Goal: Task Accomplishment & Management: Use online tool/utility

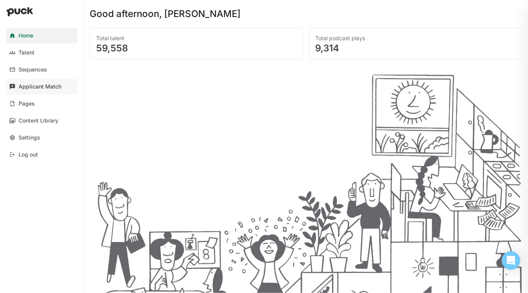
click at [22, 83] on div "Applicant Match" at bounding box center [40, 86] width 43 height 7
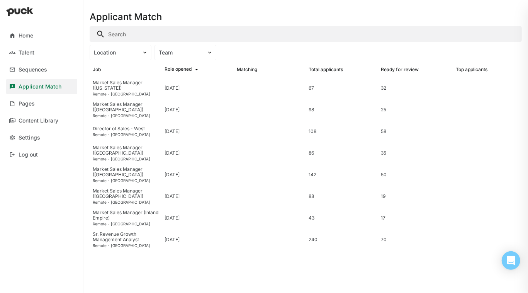
click at [385, 77] on div "Applicant Match Location Team Job Role opened Matching Total applicants Ready f…" at bounding box center [305, 146] width 445 height 293
click at [122, 125] on div "Director of Sales - West Remote - [GEOGRAPHIC_DATA]" at bounding box center [126, 132] width 72 height 22
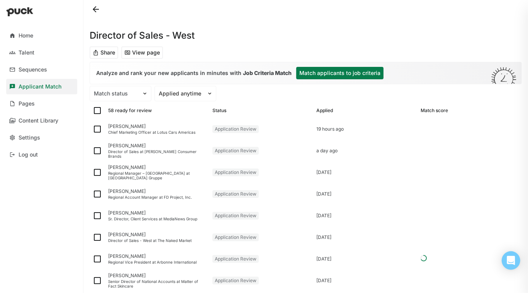
click at [323, 73] on button "Match applicants to job criteria" at bounding box center [339, 73] width 87 height 12
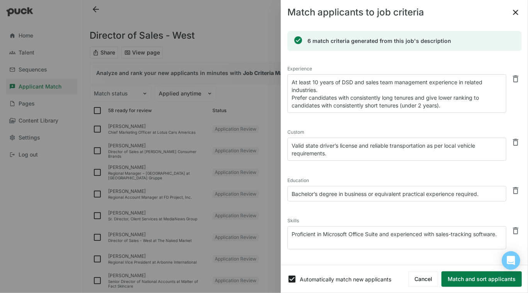
click at [385, 191] on button at bounding box center [516, 190] width 12 height 12
type textarea "Proficient in Microsoft Office Suite and experienced with sales-tracking softwa…"
type textarea "Demonstrated ability to develop and execute go-to-market strategies."
type textarea "Background in Consumer Packaged Goods, Food & Beverage, Retail, or Grocery."
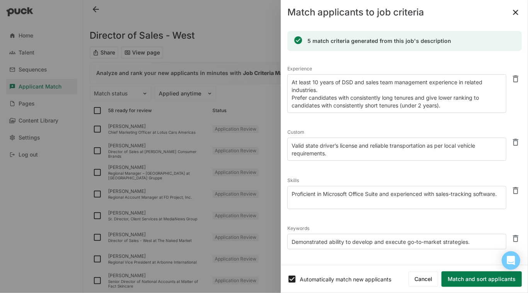
click at [385, 191] on button at bounding box center [516, 190] width 12 height 12
type textarea "Demonstrated ability to develop and execute go-to-market strategies."
type textarea "Background in Consumer Packaged Goods, Food & Beverage, Retail, or Grocery."
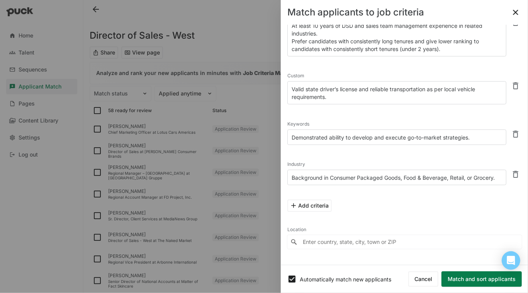
scroll to position [56, 0]
click at [385, 87] on button at bounding box center [516, 86] width 12 height 12
type textarea "Demonstrated ability to develop and execute go-to-market strategies."
type textarea "Background in Consumer Packaged Goods, Food & Beverage, Retail, or Grocery."
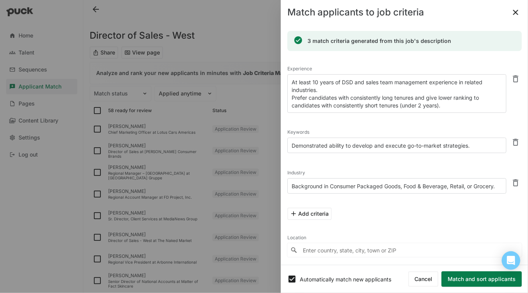
scroll to position [9, 0]
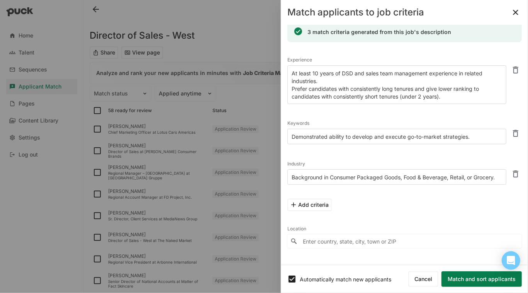
click at [385, 241] on input "Enter country, state, city, town or ZIP" at bounding box center [405, 241] width 235 height 14
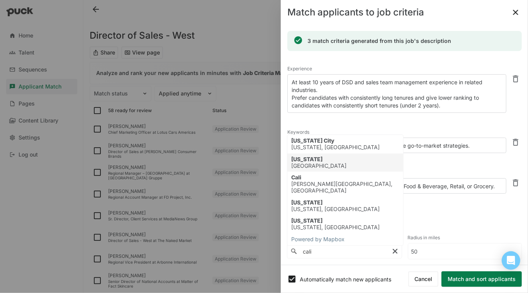
click at [311, 158] on div "[US_STATE]" at bounding box center [318, 159] width 55 height 7
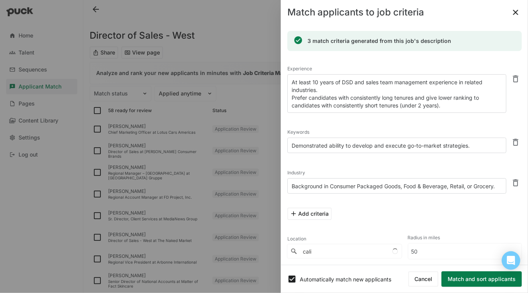
type input "[US_STATE], [GEOGRAPHIC_DATA]"
click at [385, 276] on button "Match and sort applicants" at bounding box center [482, 278] width 80 height 15
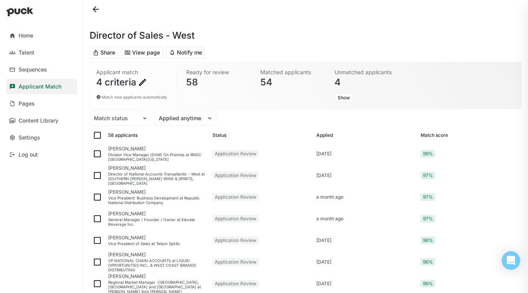
click at [191, 53] on button "Notify me" at bounding box center [185, 52] width 39 height 12
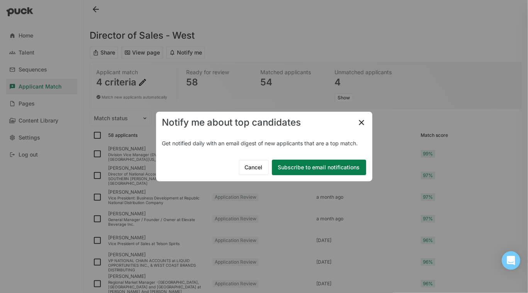
click at [306, 164] on button "Subscribe to email notifications" at bounding box center [319, 167] width 94 height 15
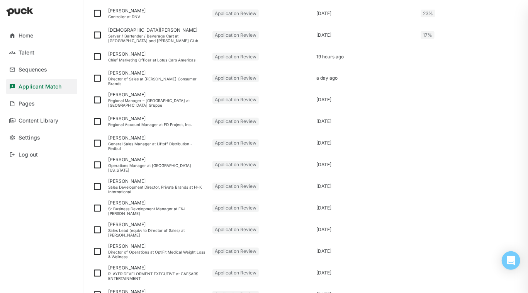
scroll to position [982, 0]
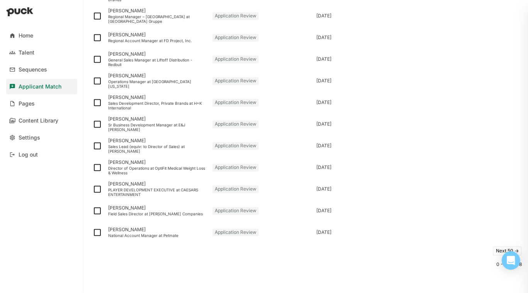
click at [385, 248] on button "Next 50 ->" at bounding box center [507, 250] width 29 height 9
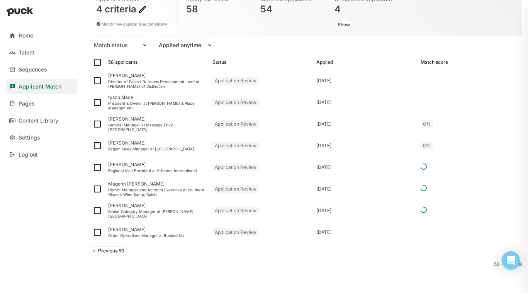
scroll to position [0, 0]
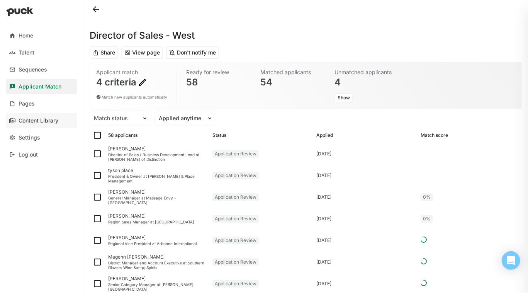
click at [34, 119] on div "Content Library" at bounding box center [39, 121] width 40 height 7
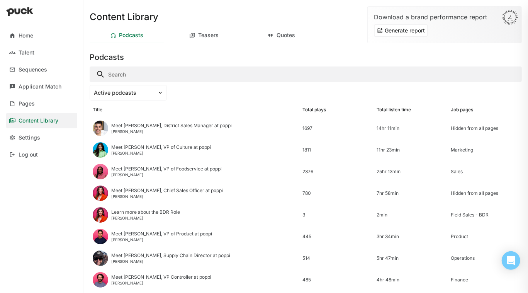
click at [385, 31] on button "Generate report" at bounding box center [401, 30] width 54 height 12
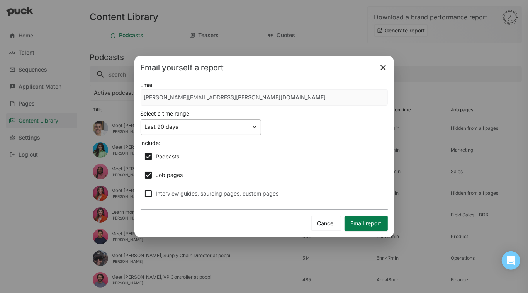
click at [161, 122] on div "Last 90 days" at bounding box center [201, 126] width 121 height 15
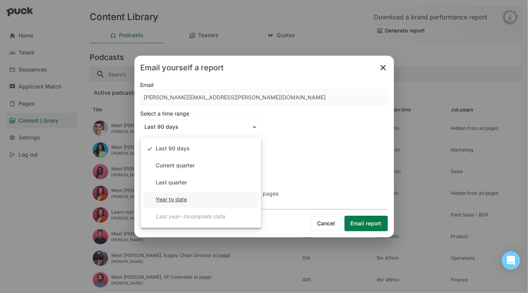
click at [186, 200] on div "Year to date" at bounding box center [171, 199] width 31 height 7
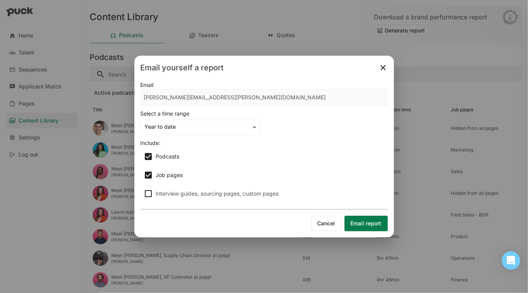
click at [370, 221] on button "Email report" at bounding box center [366, 223] width 43 height 15
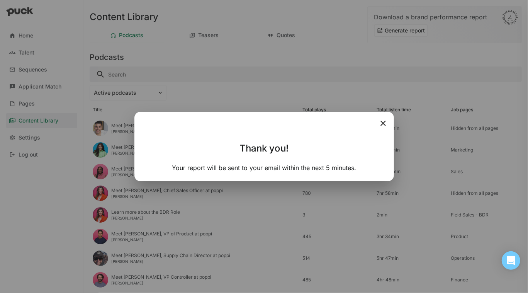
click at [385, 122] on img at bounding box center [383, 123] width 9 height 9
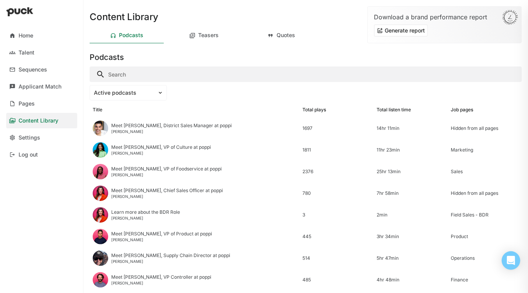
click at [270, 2] on div "Content Library" at bounding box center [306, 12] width 433 height 25
click at [385, 28] on button "Generate report" at bounding box center [401, 30] width 54 height 12
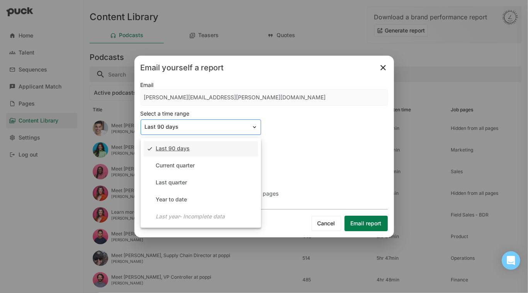
click at [197, 132] on div "Last 90 days" at bounding box center [201, 126] width 121 height 15
click at [179, 201] on div "Year to date" at bounding box center [171, 199] width 31 height 7
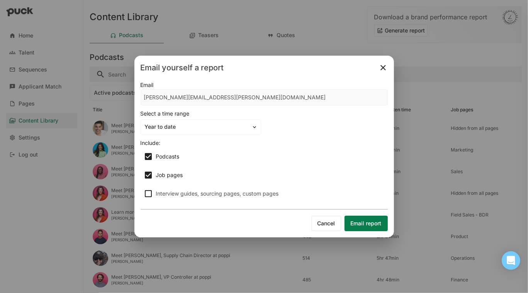
click at [374, 221] on button "Email report" at bounding box center [366, 223] width 43 height 15
